Goal: Find specific page/section: Find specific page/section

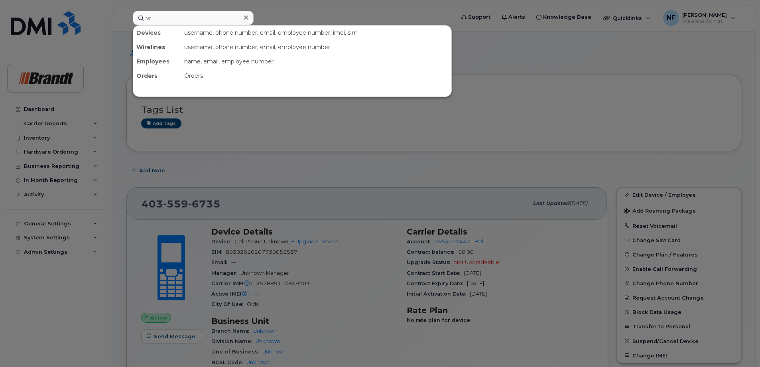
type input "v"
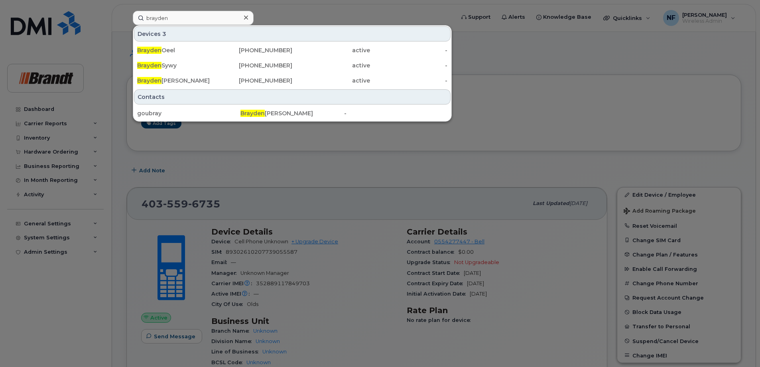
type input "brayden"
click at [226, 52] on div "306-940-6655" at bounding box center [254, 50] width 78 height 8
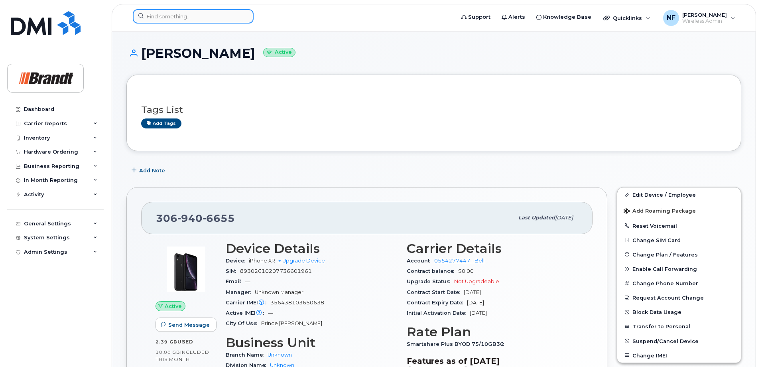
click at [211, 10] on input at bounding box center [193, 16] width 121 height 14
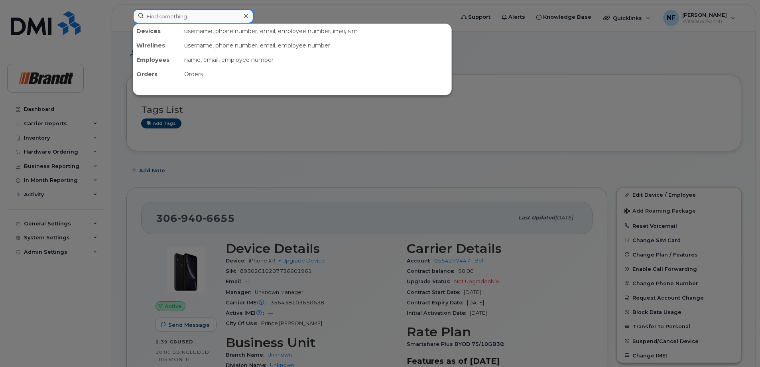
paste input "[TECHNICAL_ID]"
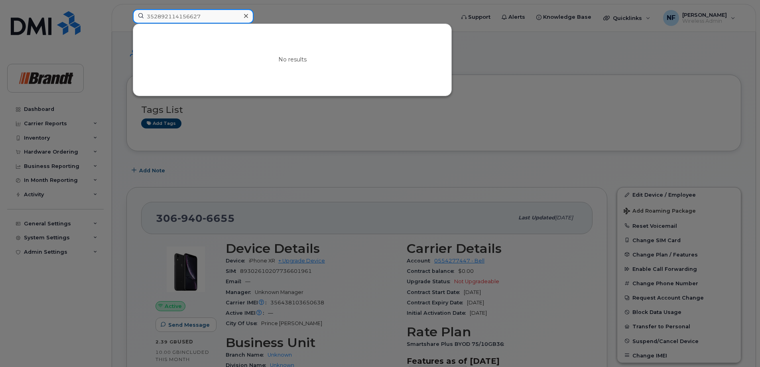
type input "352892114156627"
drag, startPoint x: 212, startPoint y: 15, endPoint x: 111, endPoint y: 18, distance: 101.3
click at [126, 18] on div "352892114156627 No results" at bounding box center [290, 18] width 329 height 18
drag, startPoint x: 247, startPoint y: 17, endPoint x: 244, endPoint y: 37, distance: 20.5
click at [247, 17] on icon at bounding box center [246, 16] width 4 height 4
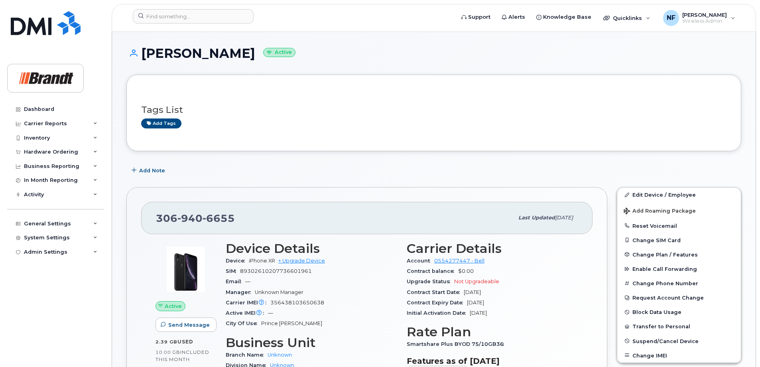
scroll to position [80, 0]
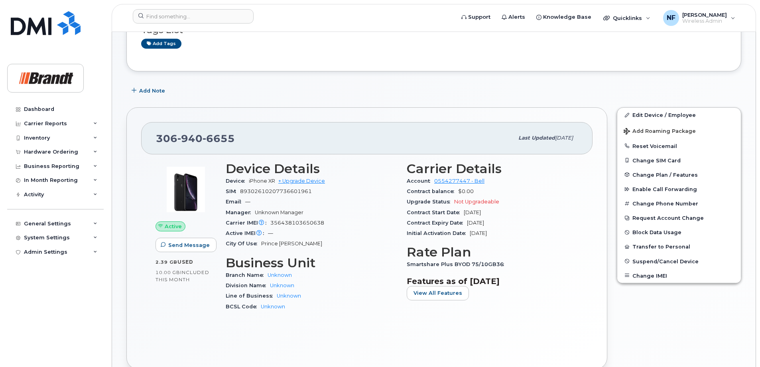
click at [322, 334] on div "Active Send Message 2.39 GB  used 10.00 GB  included this month Device Details …" at bounding box center [366, 254] width 451 height 200
